Goal: Task Accomplishment & Management: Use online tool/utility

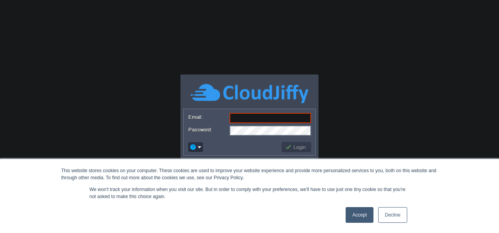
click at [393, 217] on link "Decline" at bounding box center [392, 215] width 29 height 16
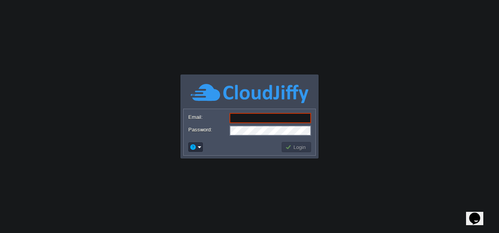
click at [245, 117] on input "Email:" at bounding box center [271, 118] width 82 height 10
click at [267, 119] on input "Email:" at bounding box center [271, 118] width 82 height 10
paste input "[DOMAIN_NAME][EMAIL_ADDRESS][DOMAIN_NAME]"
type input "[DOMAIN_NAME][EMAIL_ADDRESS][DOMAIN_NAME]"
click at [221, 159] on div at bounding box center [250, 158] width 136 height 2
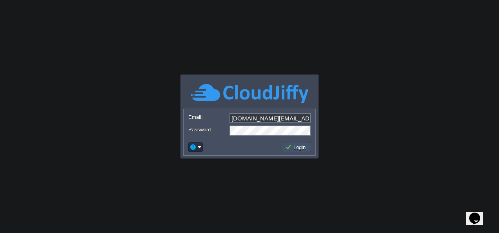
click at [291, 146] on button "Login" at bounding box center [296, 147] width 23 height 7
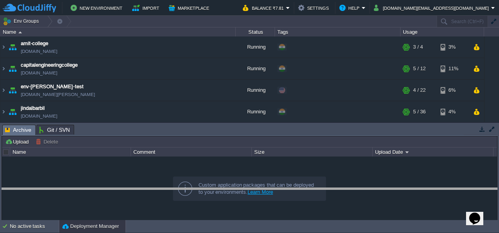
drag, startPoint x: 180, startPoint y: 129, endPoint x: 176, endPoint y: 208, distance: 79.0
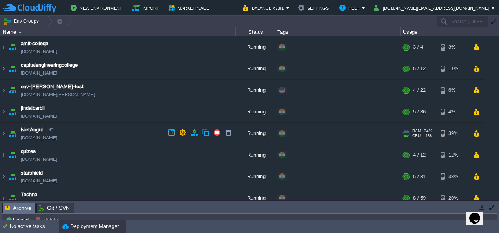
scroll to position [51, 0]
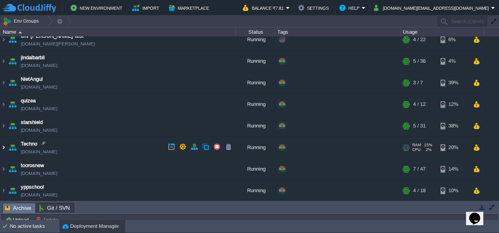
click at [4, 146] on img at bounding box center [3, 147] width 6 height 21
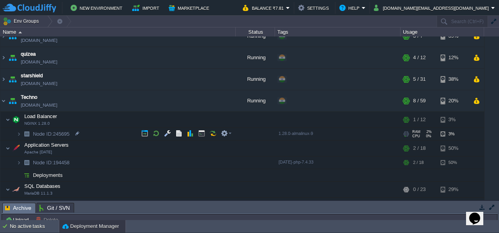
scroll to position [97, 0]
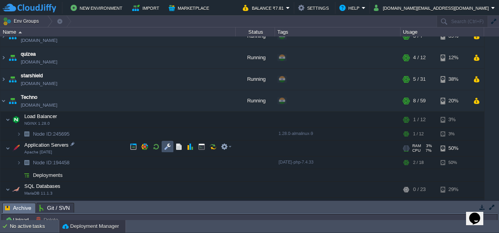
click at [166, 148] on button "button" at bounding box center [167, 146] width 7 height 7
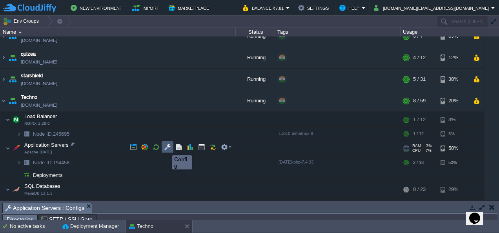
scroll to position [13, 0]
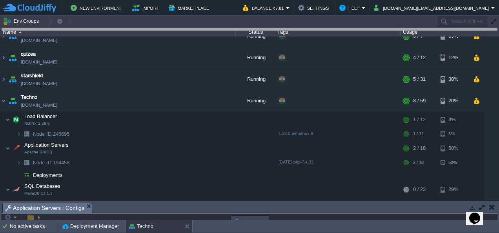
drag, startPoint x: 178, startPoint y: 209, endPoint x: 223, endPoint y: 7, distance: 206.3
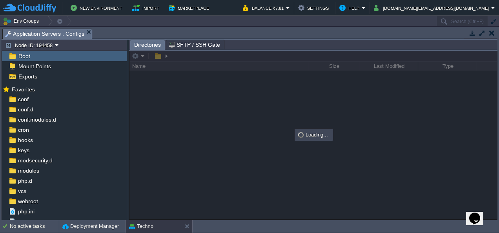
scroll to position [0, 0]
click at [27, 199] on span "webroot" at bounding box center [27, 201] width 23 height 7
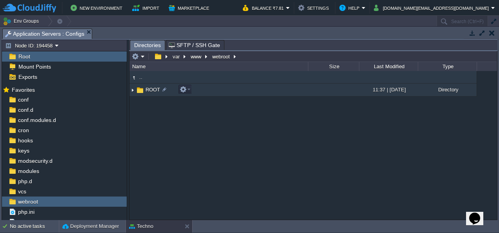
click at [132, 90] on img at bounding box center [133, 90] width 6 height 12
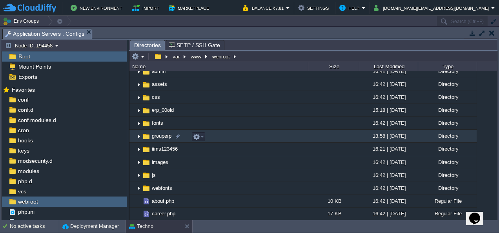
scroll to position [32, 0]
click at [139, 136] on img at bounding box center [139, 136] width 6 height 12
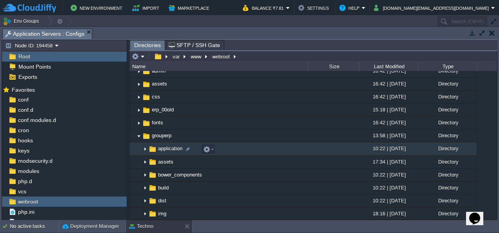
click at [145, 148] on img at bounding box center [145, 149] width 6 height 12
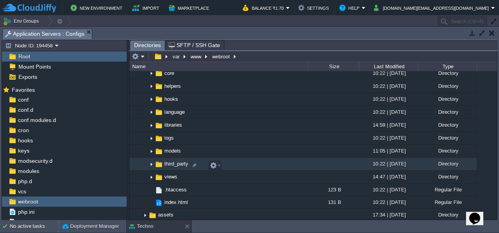
scroll to position [161, 0]
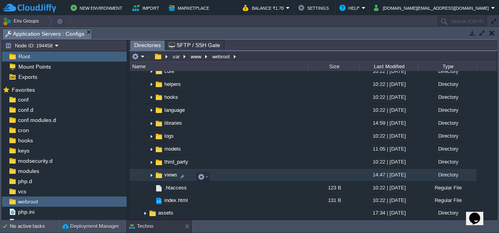
click at [152, 175] on img at bounding box center [151, 175] width 6 height 12
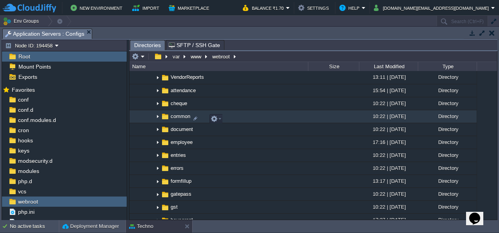
scroll to position [315, 0]
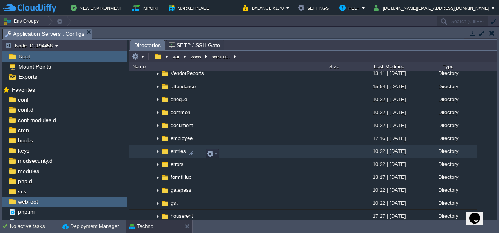
click at [158, 155] on img at bounding box center [158, 152] width 6 height 12
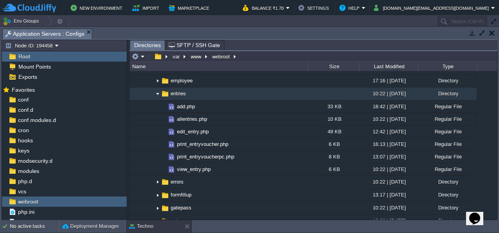
scroll to position [373, 0]
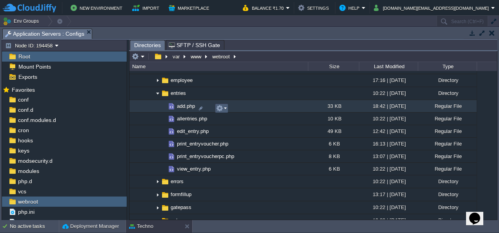
click at [225, 106] on em at bounding box center [221, 108] width 11 height 7
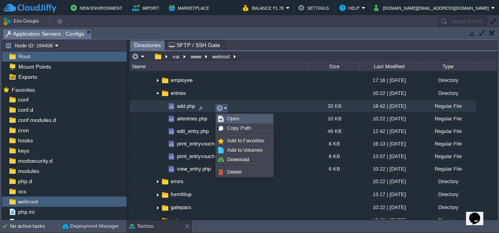
click at [232, 118] on span "Open" at bounding box center [233, 119] width 12 height 6
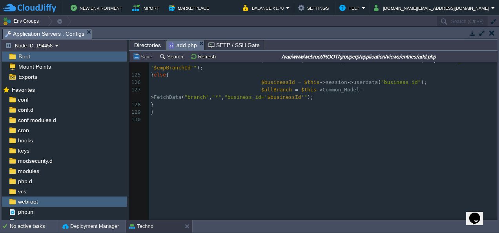
scroll to position [0, 0]
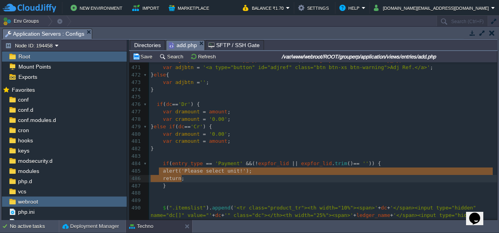
drag, startPoint x: 160, startPoint y: 171, endPoint x: 182, endPoint y: 177, distance: 22.8
type textarea "alert('Please select unit!'); return;"
click at [206, 157] on pre at bounding box center [323, 156] width 348 height 7
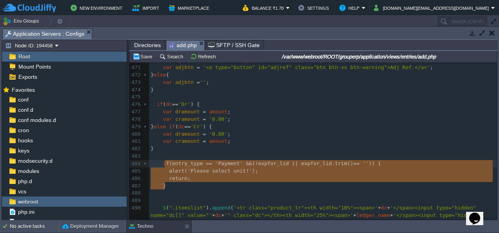
type textarea "if (entry_type == 'Payment' && (!expfor_lid || expfor_lid.trim() == '')) { aler…"
drag, startPoint x: 165, startPoint y: 185, endPoint x: 161, endPoint y: 163, distance: 22.4
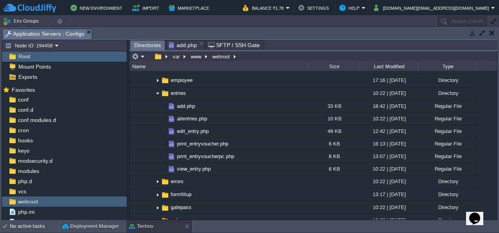
click at [149, 42] on span "Directories" at bounding box center [147, 45] width 27 height 10
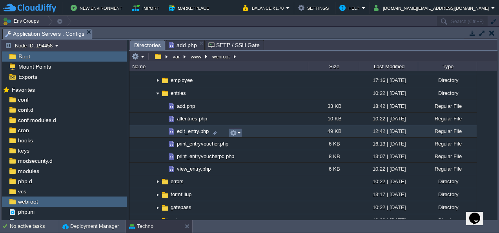
click at [239, 132] on em at bounding box center [235, 133] width 11 height 7
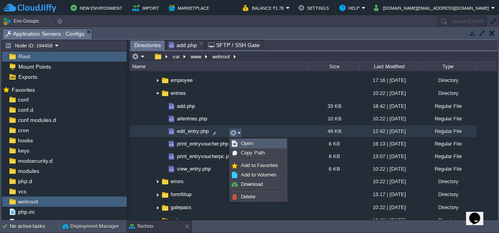
click at [250, 144] on span "Open" at bounding box center [247, 144] width 12 height 6
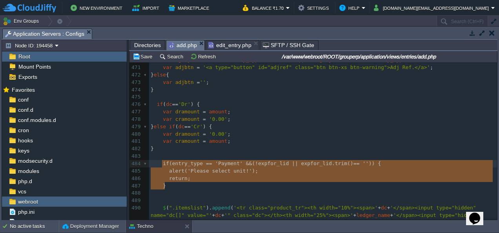
click at [176, 46] on span "add.php" at bounding box center [183, 45] width 28 height 10
click at [145, 55] on button "Save" at bounding box center [144, 56] width 22 height 7
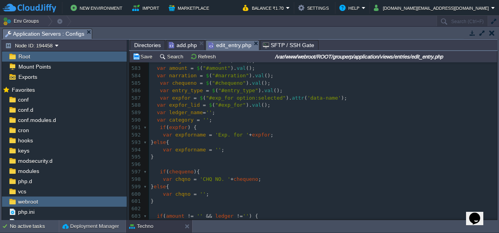
click at [221, 44] on span "edit_entry.php" at bounding box center [229, 45] width 43 height 10
click at [142, 56] on button "Save" at bounding box center [144, 56] width 22 height 7
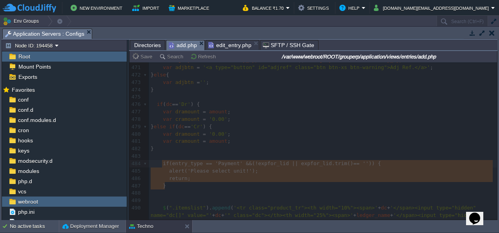
click at [184, 43] on span "add.php" at bounding box center [183, 45] width 28 height 10
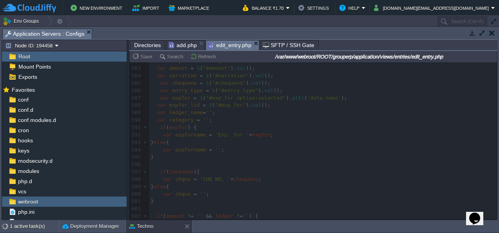
click at [222, 46] on span "edit_entry.php" at bounding box center [229, 45] width 43 height 10
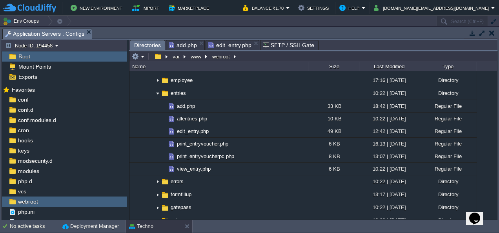
click at [147, 44] on span "Directories" at bounding box center [147, 45] width 27 height 10
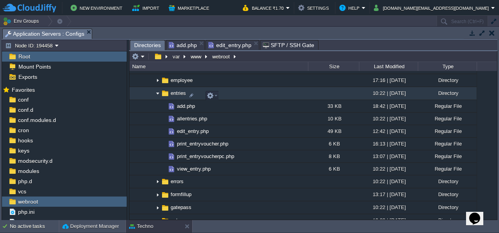
click at [158, 96] on img at bounding box center [158, 94] width 6 height 12
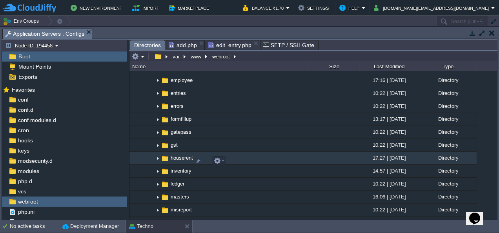
click at [158, 162] on img at bounding box center [158, 158] width 6 height 12
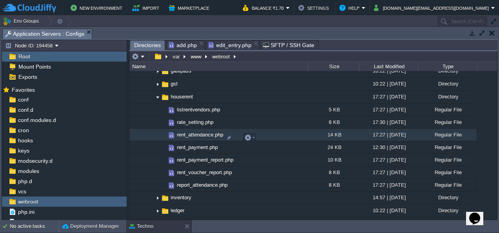
scroll to position [436, 0]
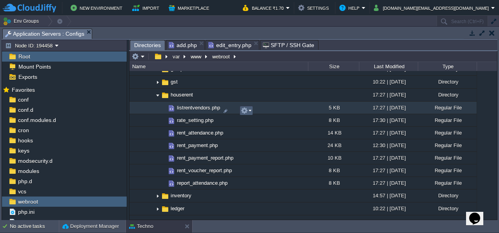
click at [251, 110] on em at bounding box center [246, 110] width 11 height 7
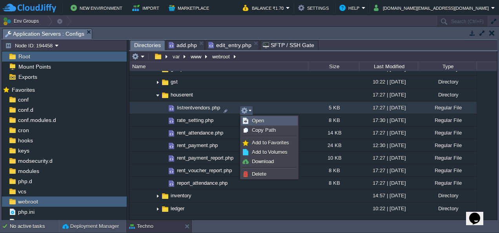
click at [257, 121] on span "Open" at bounding box center [258, 121] width 12 height 6
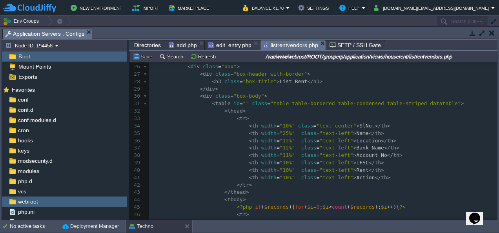
scroll to position [192, 0]
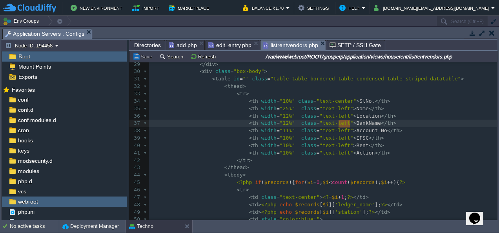
drag, startPoint x: 339, startPoint y: 123, endPoint x: 350, endPoint y: 122, distance: 11.4
type textarea "Landlord"
click at [148, 56] on button "Save" at bounding box center [144, 56] width 22 height 7
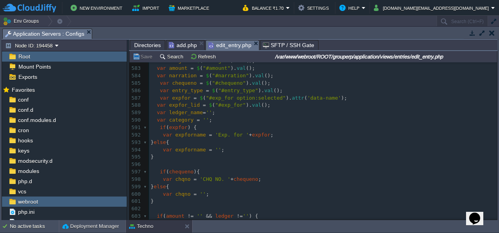
click at [226, 46] on span "edit_entry.php" at bounding box center [229, 45] width 43 height 10
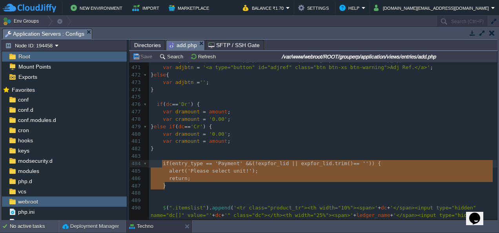
click at [184, 47] on span "add.php" at bounding box center [183, 45] width 28 height 10
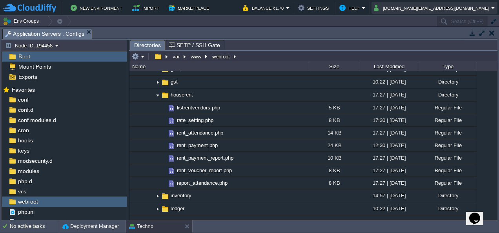
click at [466, 8] on button "[DOMAIN_NAME][EMAIL_ADDRESS][DOMAIN_NAME]" at bounding box center [432, 7] width 117 height 9
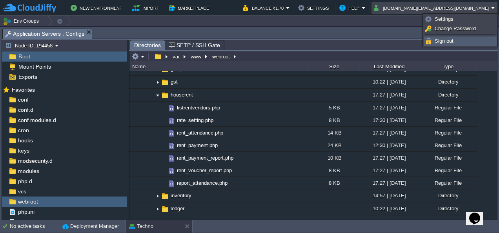
click at [442, 41] on span "Sign out" at bounding box center [444, 41] width 19 height 6
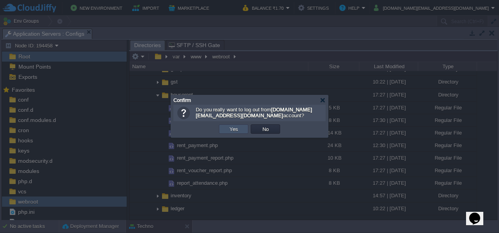
click at [237, 129] on button "Yes" at bounding box center [233, 129] width 13 height 7
